Goal: Find specific page/section: Find specific page/section

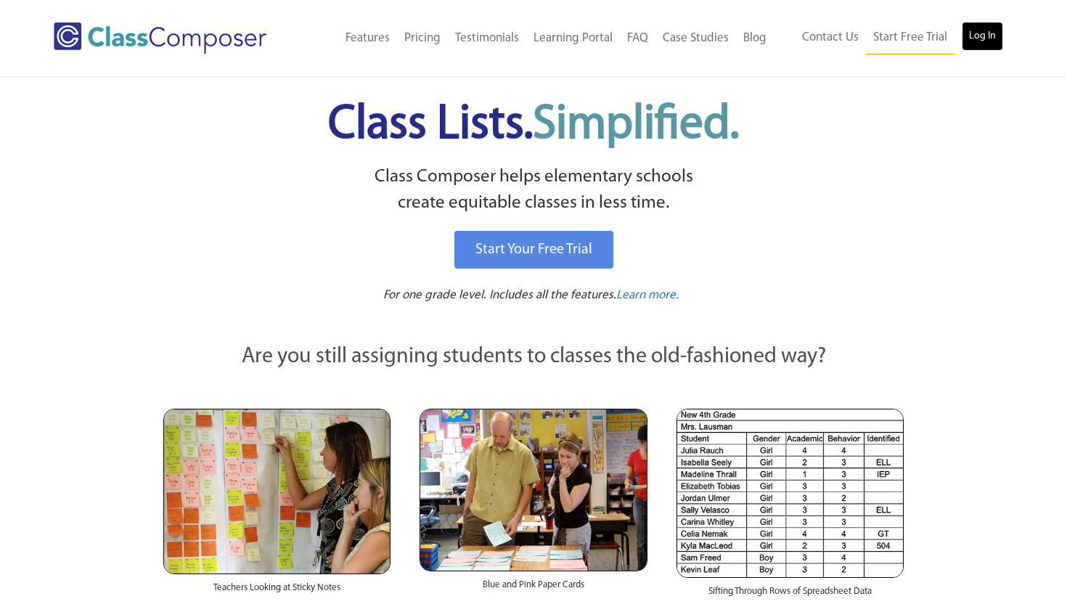
click at [988, 36] on link "Log In" at bounding box center [982, 36] width 41 height 29
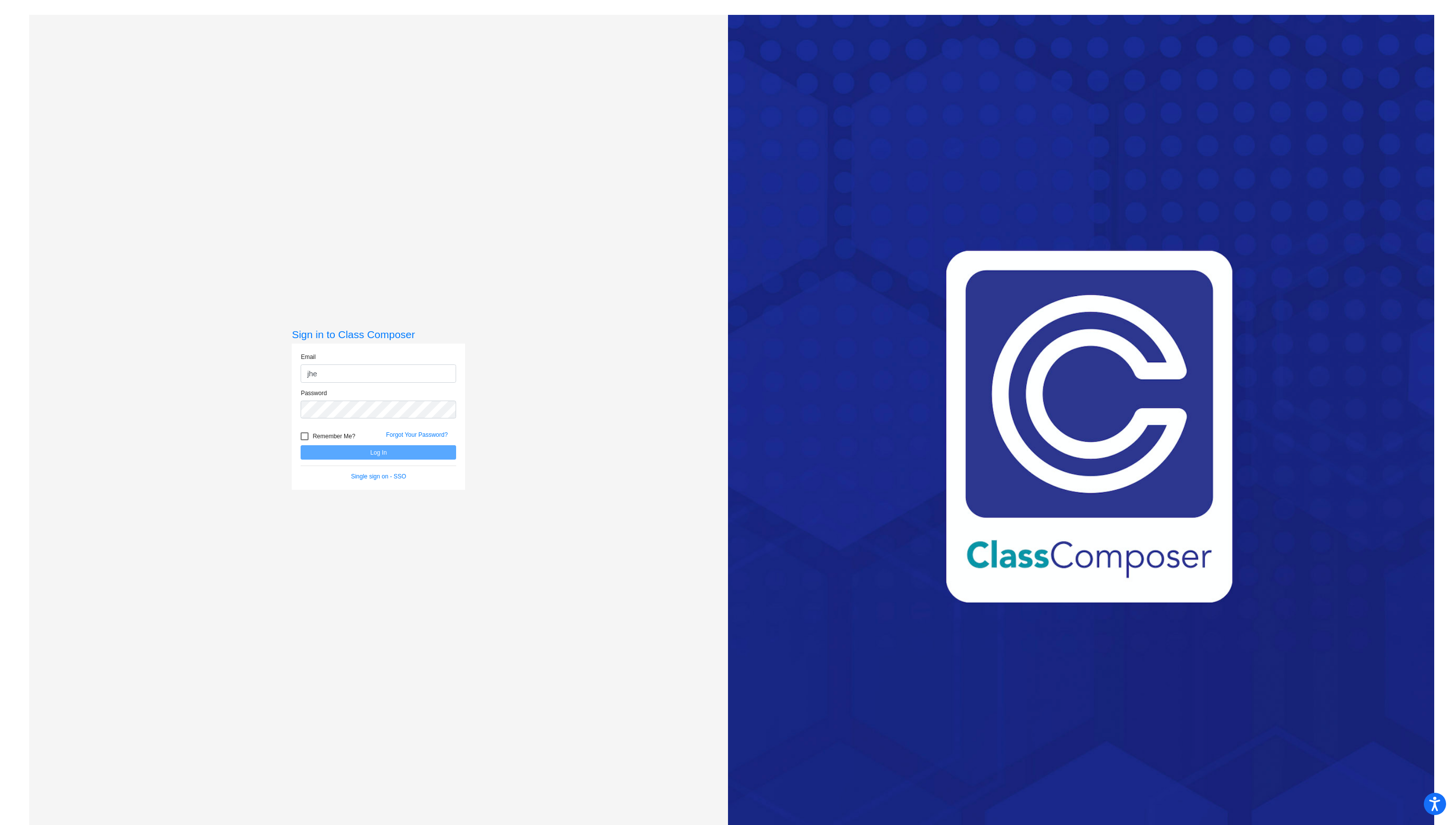
type input "[EMAIL_ADDRESS][DOMAIN_NAME]"
click at [300, 445] on button "Log In" at bounding box center [378, 452] width 156 height 14
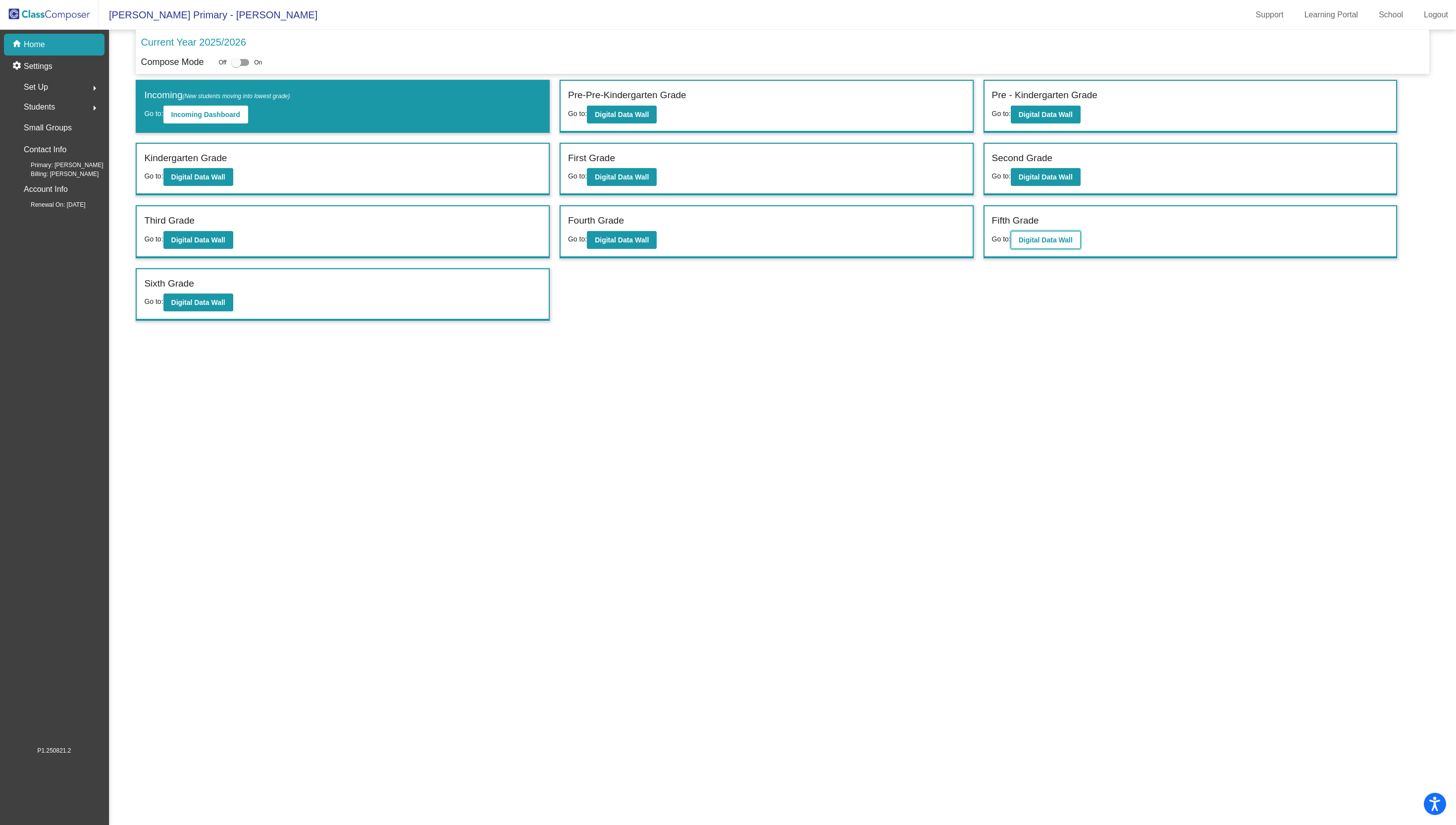
click at [1046, 242] on b "Digital Data Wall" at bounding box center [1046, 240] width 54 height 8
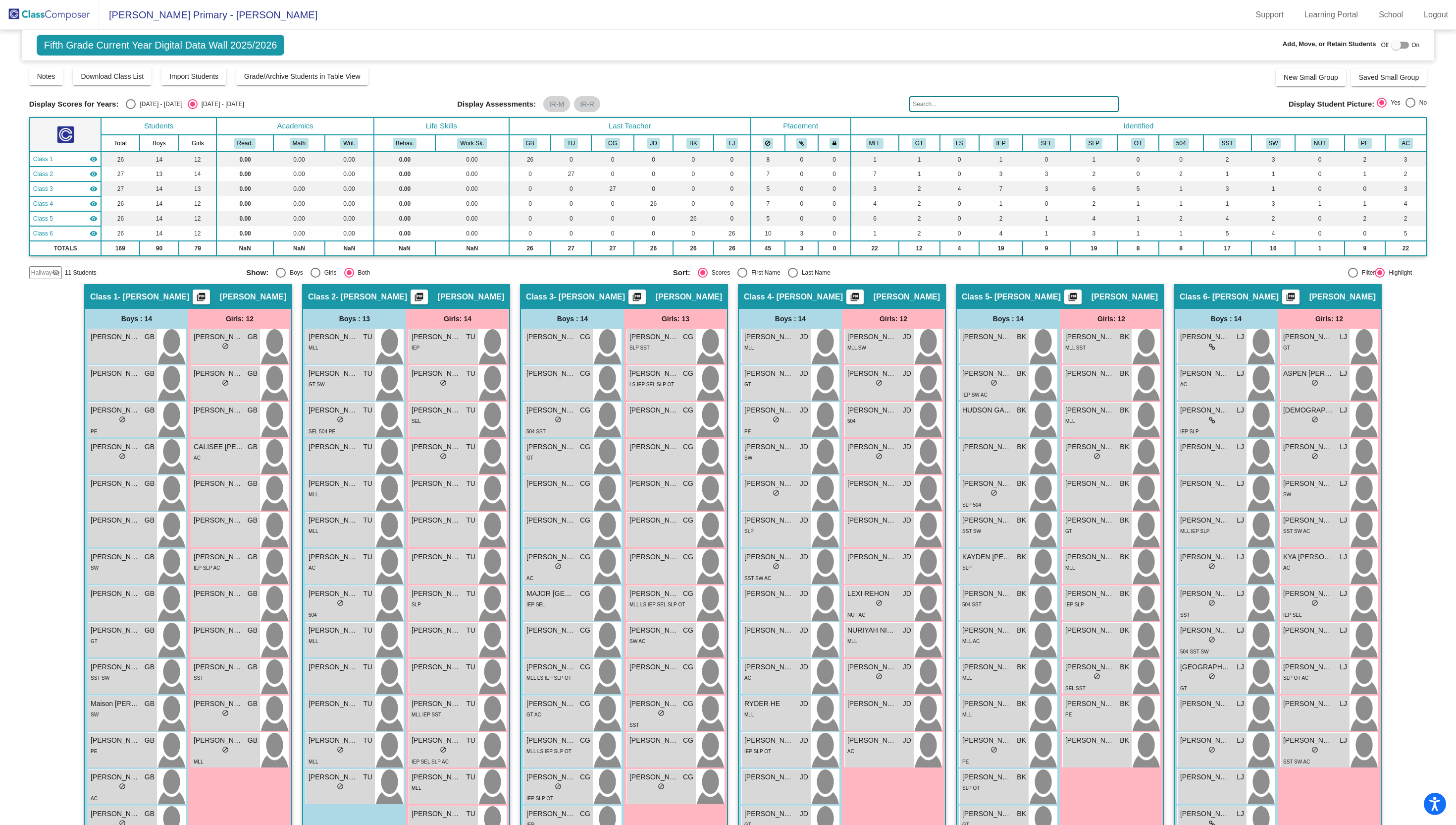
click at [960, 103] on input "text" at bounding box center [1014, 104] width 210 height 16
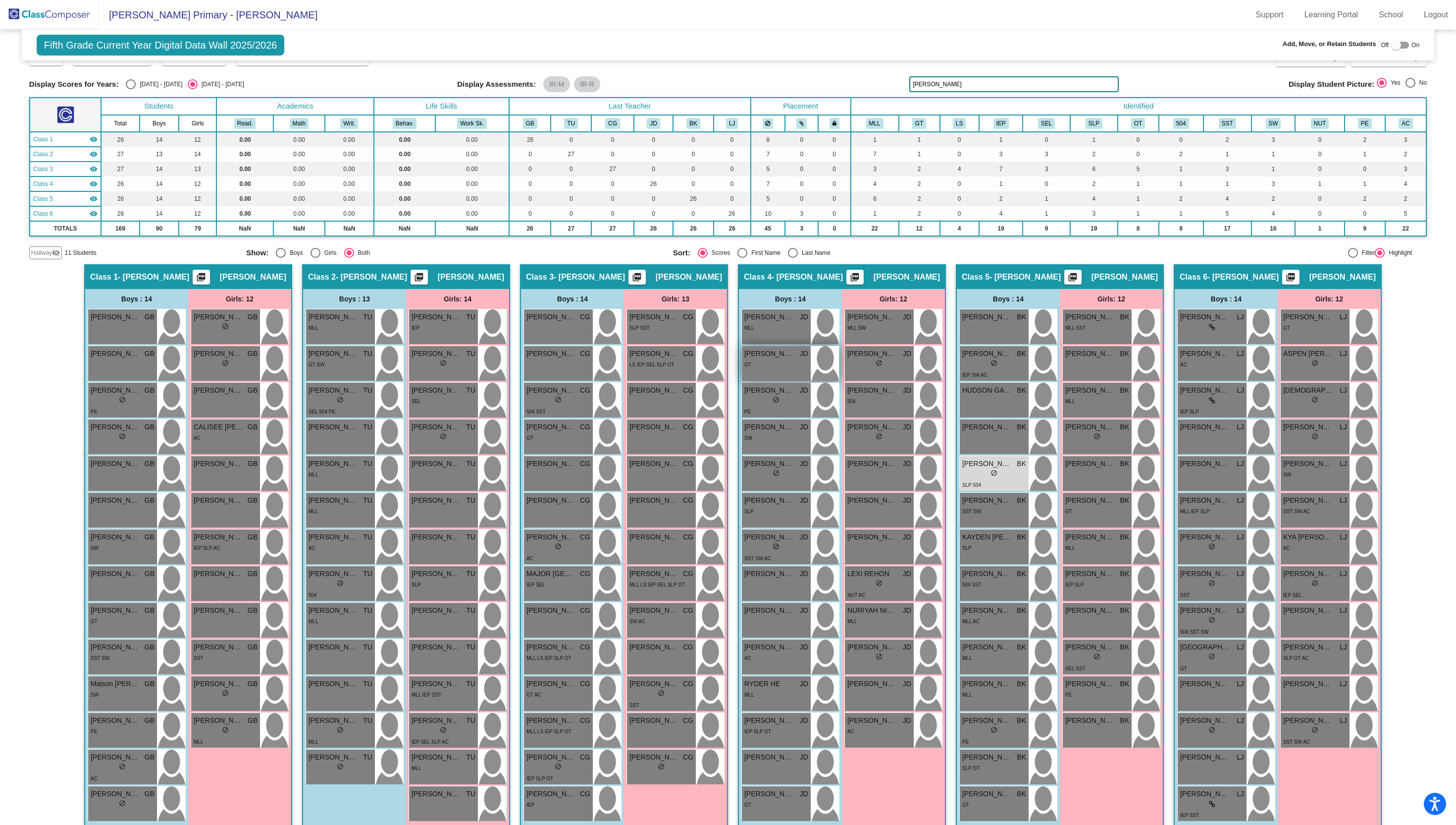
scroll to position [33, 0]
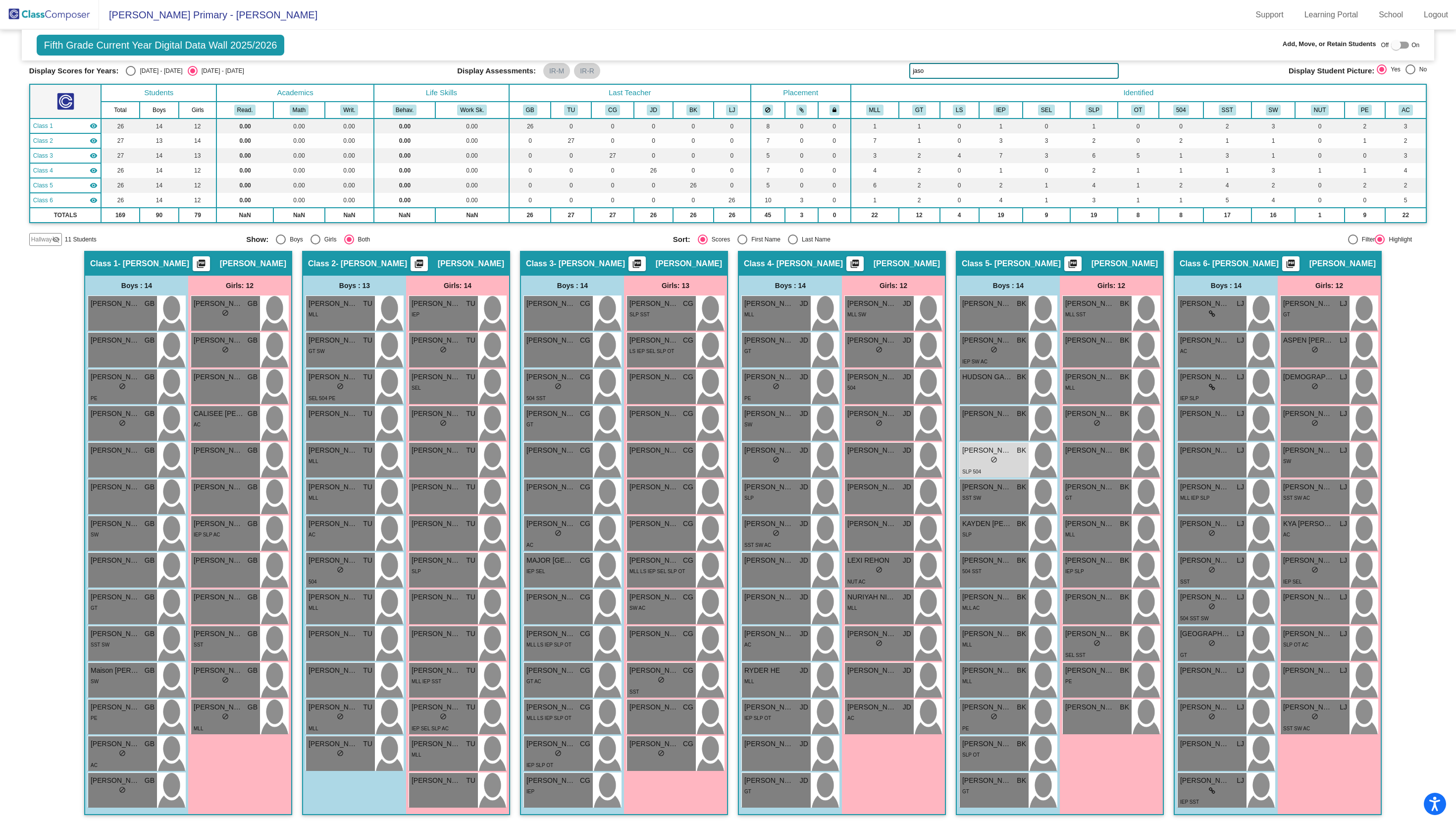
click at [952, 59] on div "Fifth Grade Current Year Digital Data Wall 2025/2026 Add, Move, or Retain Stude…" at bounding box center [728, 45] width 1413 height 31
click at [943, 70] on input "jaso" at bounding box center [1014, 70] width 210 height 16
type input "c"
type input "a"
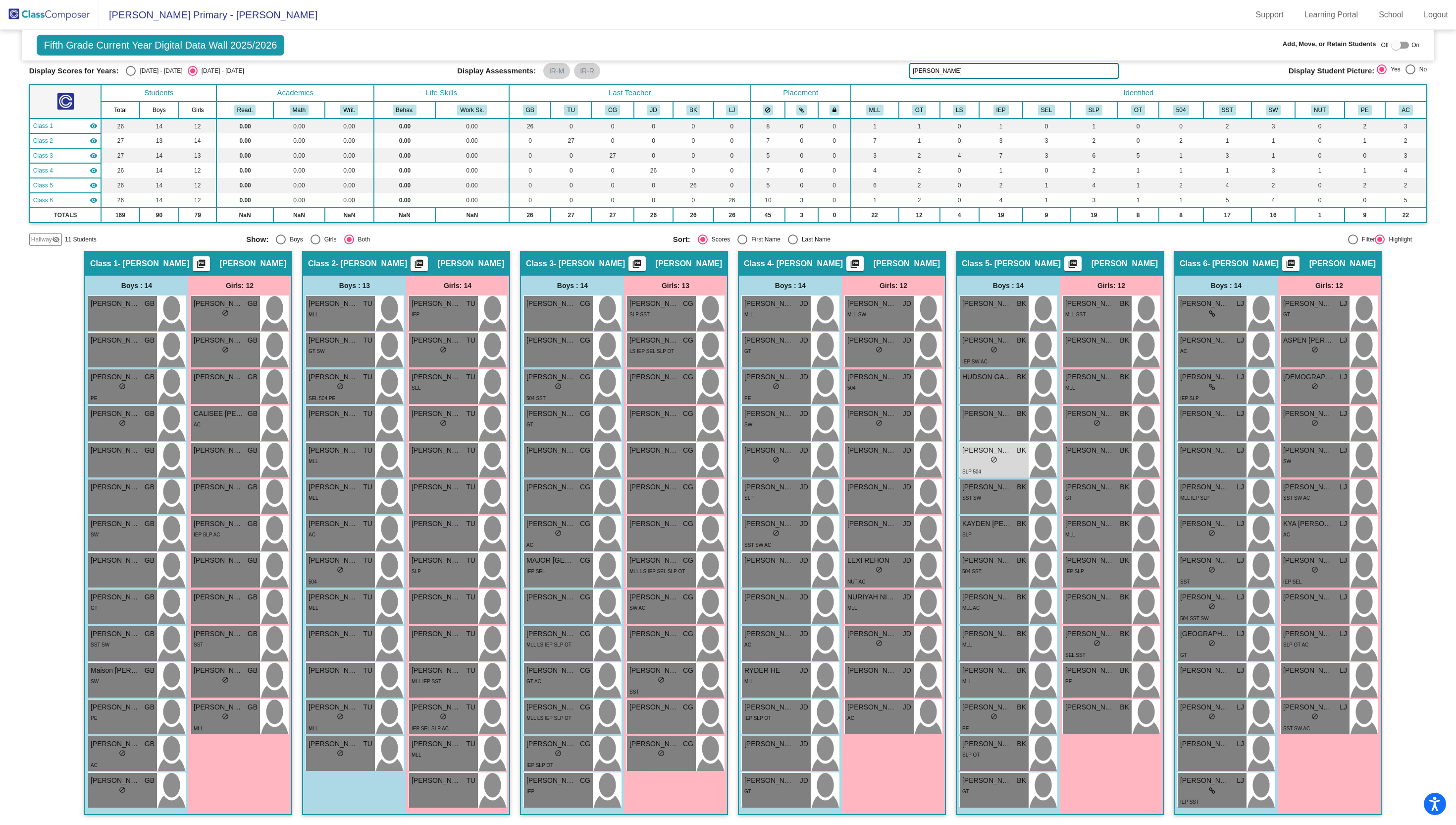
type input "[PERSON_NAME]"
